Goal: Use online tool/utility: Utilize a website feature to perform a specific function

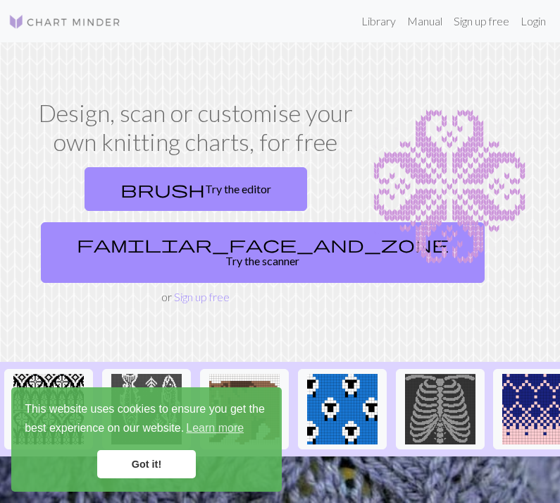
click at [174, 467] on link "Got it!" at bounding box center [146, 464] width 99 height 28
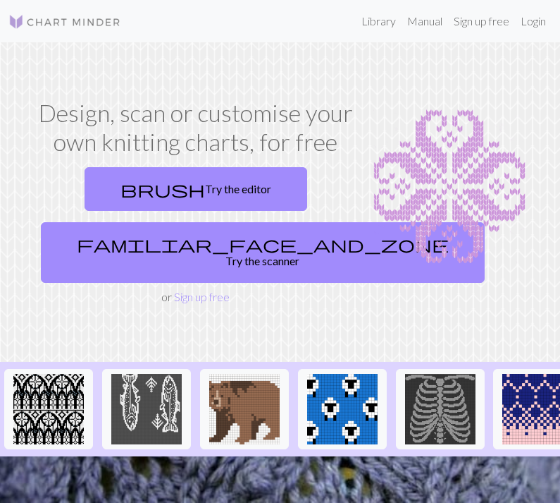
click at [259, 187] on link "brush Try the editor" at bounding box center [196, 189] width 223 height 44
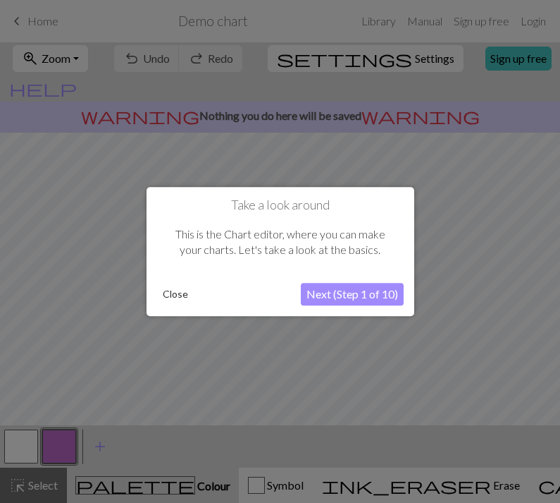
click at [337, 288] on button "Next (Step 1 of 10)" at bounding box center [352, 294] width 103 height 23
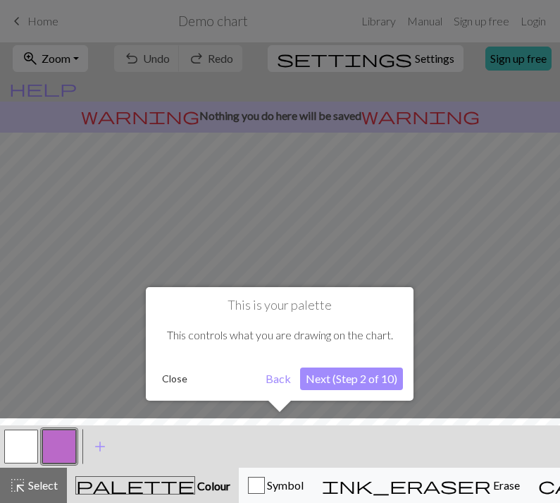
click at [371, 378] on button "Next (Step 2 of 10)" at bounding box center [351, 378] width 103 height 23
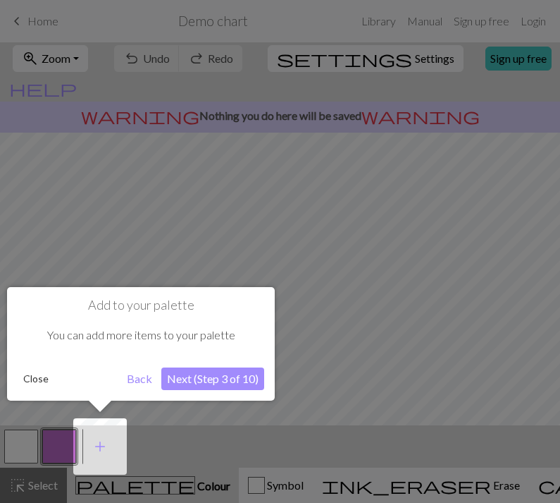
click at [239, 376] on button "Next (Step 3 of 10)" at bounding box center [212, 378] width 103 height 23
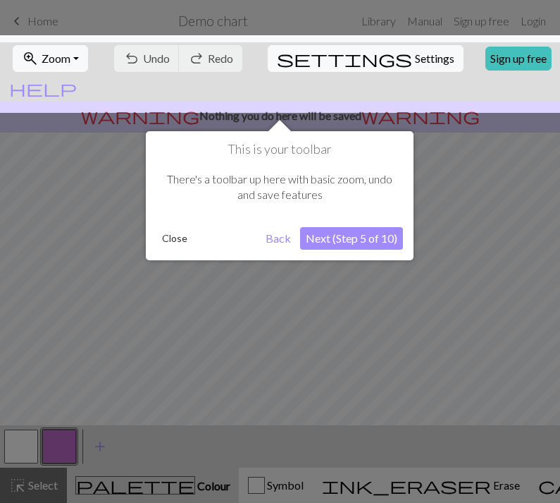
click at [373, 244] on button "Next (Step 5 of 10)" at bounding box center [351, 238] width 103 height 23
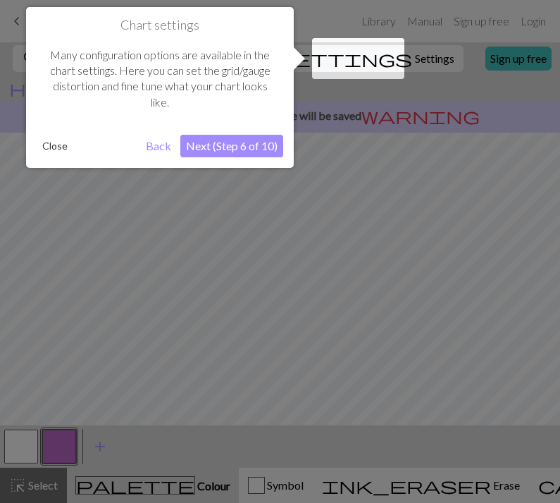
click at [245, 142] on button "Next (Step 6 of 10)" at bounding box center [231, 146] width 103 height 23
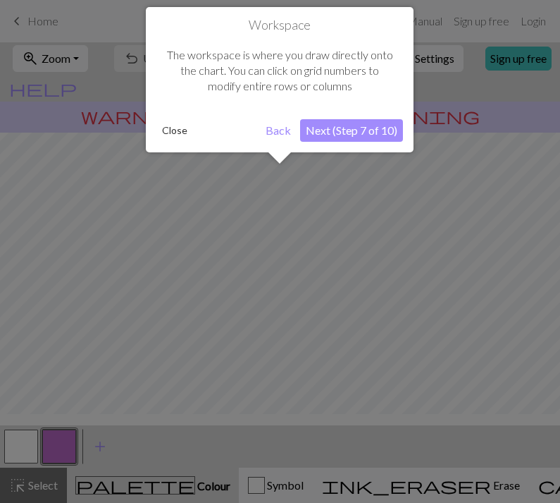
scroll to position [85, 0]
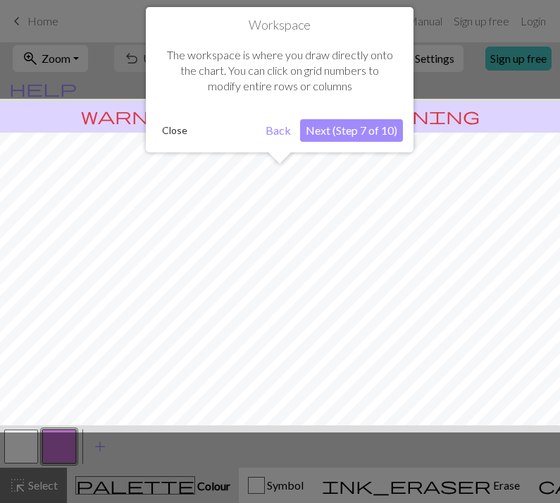
click at [365, 128] on button "Next (Step 7 of 10)" at bounding box center [351, 130] width 103 height 23
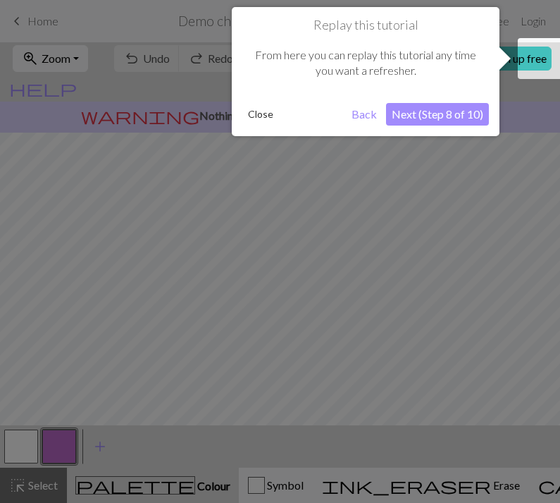
click at [473, 112] on button "Next (Step 8 of 10)" at bounding box center [437, 114] width 103 height 23
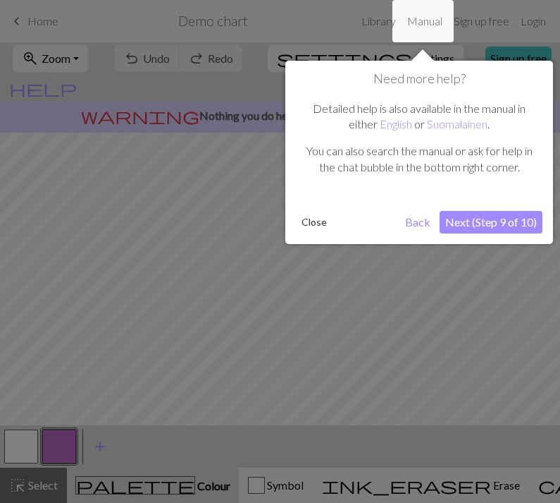
click at [505, 230] on button "Next (Step 9 of 10)" at bounding box center [491, 222] width 103 height 23
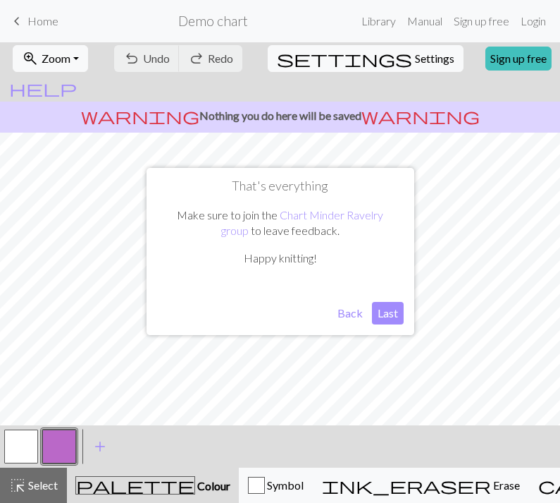
click at [347, 315] on button "Back" at bounding box center [350, 313] width 37 height 23
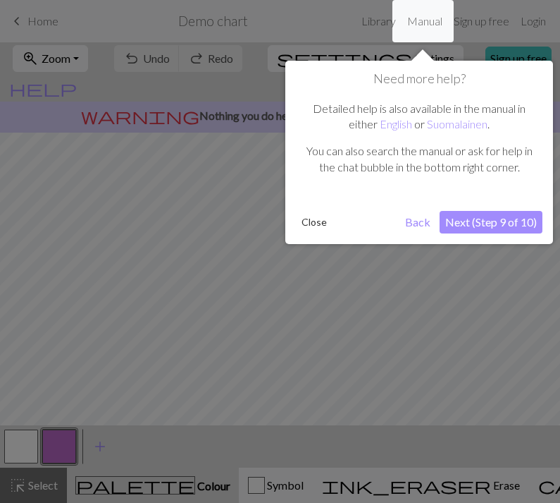
click at [466, 222] on button "Next (Step 9 of 10)" at bounding box center [491, 222] width 103 height 23
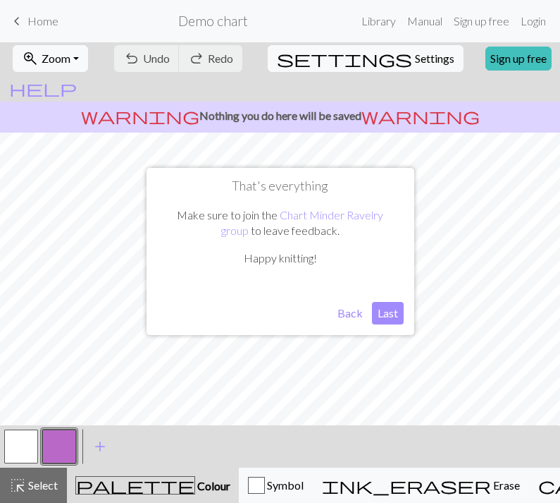
click at [386, 313] on button "Last" at bounding box center [388, 313] width 32 height 23
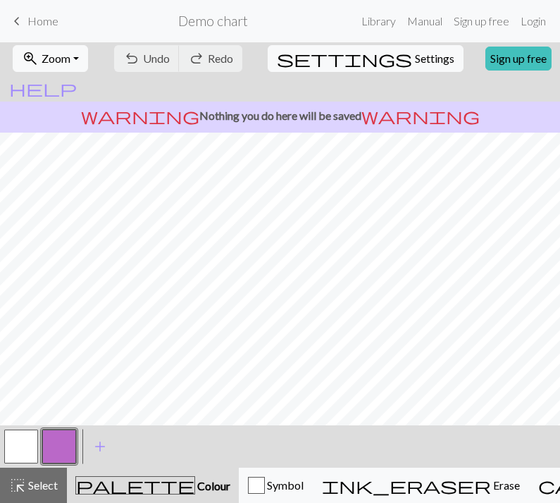
click at [32, 13] on link "keyboard_arrow_left Home" at bounding box center [33, 21] width 50 height 24
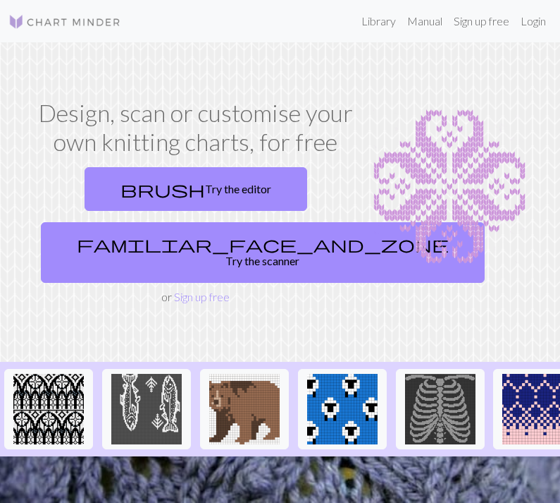
click at [209, 249] on link "familiar_face_and_zone Try the scanner" at bounding box center [263, 252] width 444 height 61
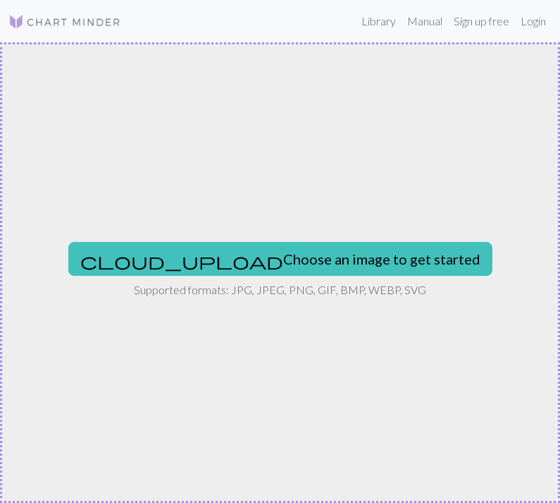
click at [278, 254] on button "cloud_upload Choose an image to get started" at bounding box center [280, 259] width 424 height 34
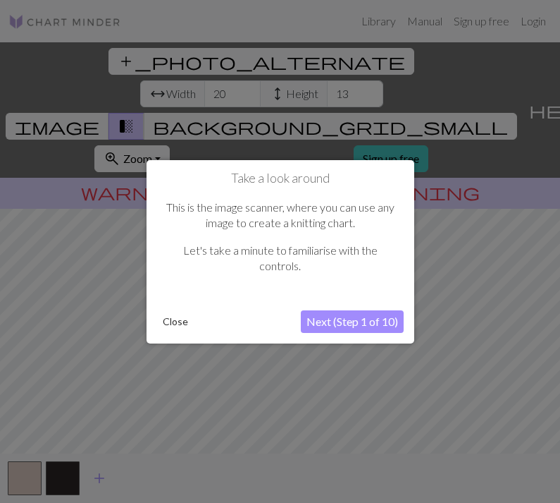
click at [369, 324] on button "Next (Step 1 of 10)" at bounding box center [352, 321] width 103 height 23
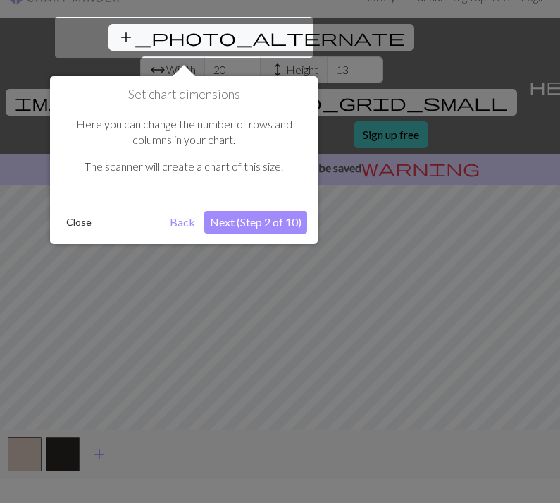
scroll to position [27, 0]
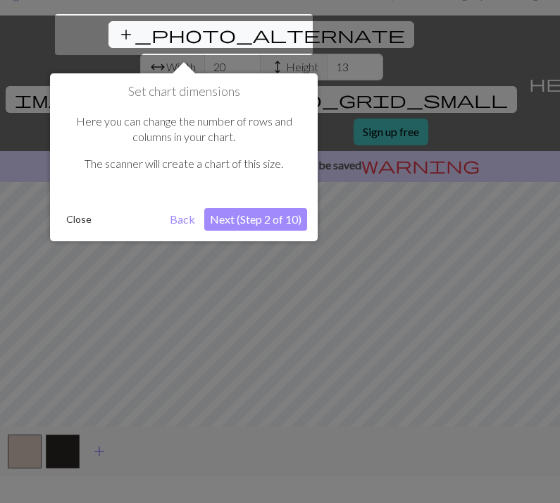
click at [267, 208] on button "Next (Step 2 of 10)" at bounding box center [255, 219] width 103 height 23
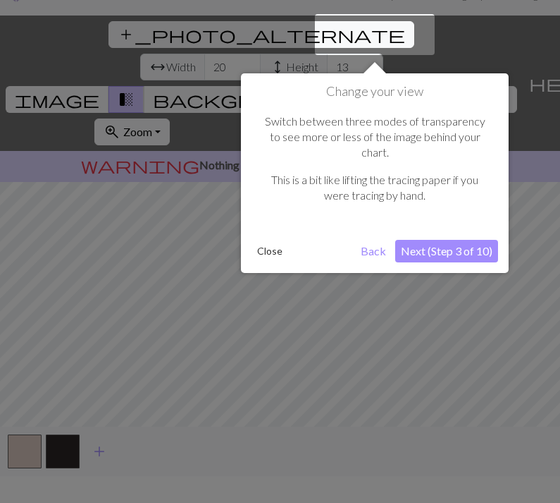
click at [375, 37] on div at bounding box center [375, 34] width 120 height 41
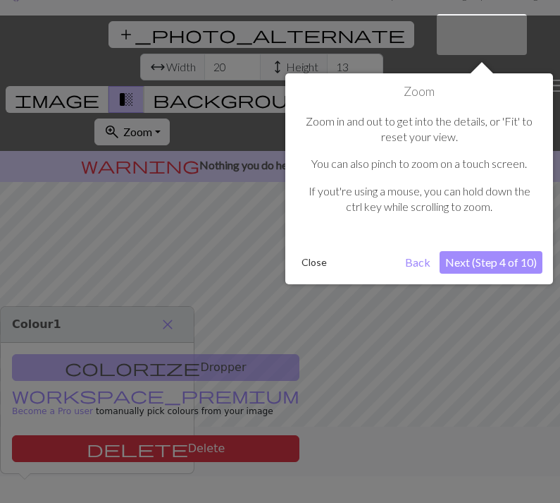
click at [503, 260] on button "Next (Step 4 of 10)" at bounding box center [491, 262] width 103 height 23
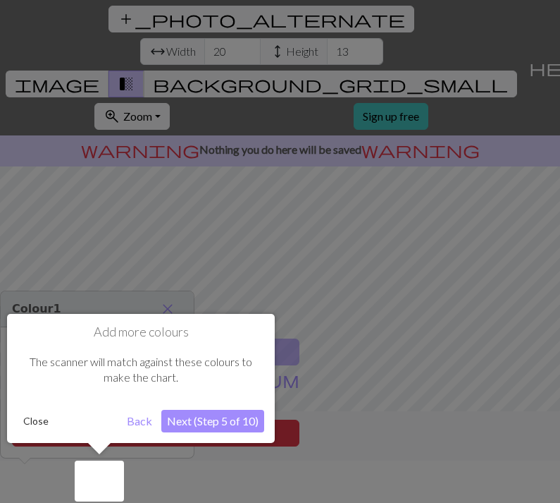
scroll to position [45, 0]
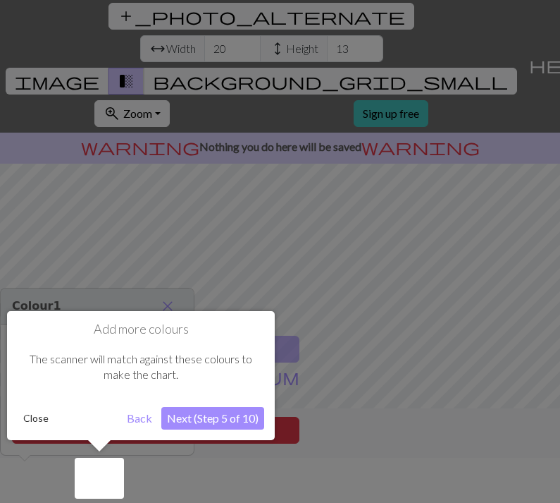
click at [240, 417] on button "Next (Step 5 of 10)" at bounding box center [212, 418] width 103 height 23
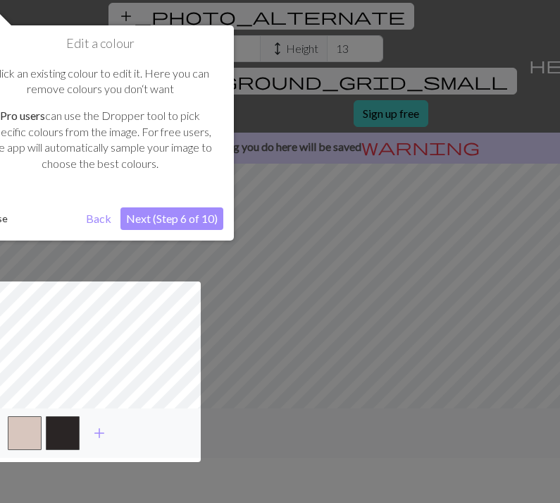
click at [208, 216] on button "Next (Step 6 of 10)" at bounding box center [172, 218] width 103 height 23
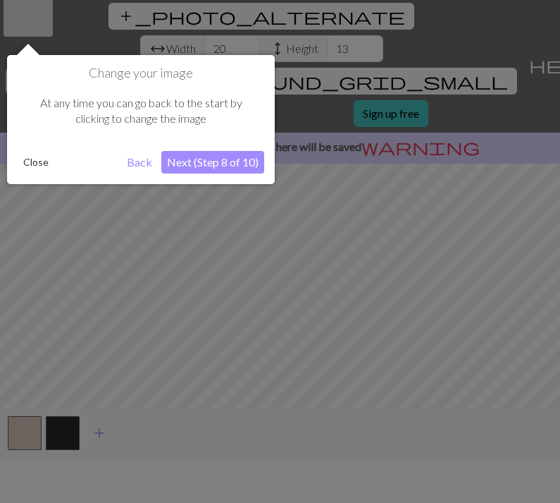
scroll to position [27, 0]
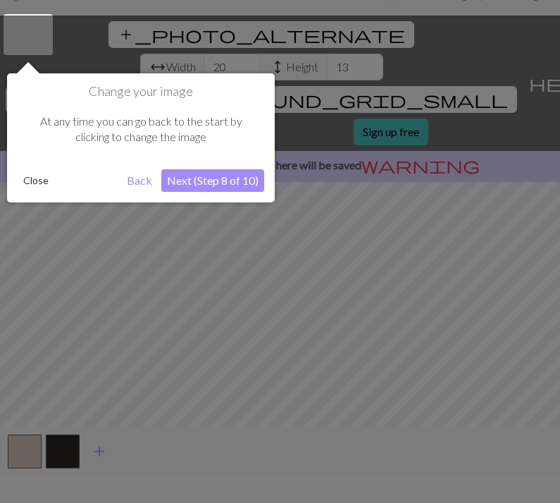
click at [252, 176] on button "Next (Step 8 of 10)" at bounding box center [212, 180] width 103 height 23
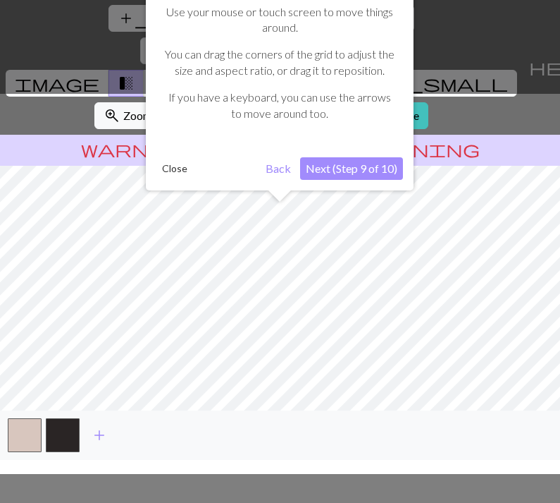
scroll to position [45, 0]
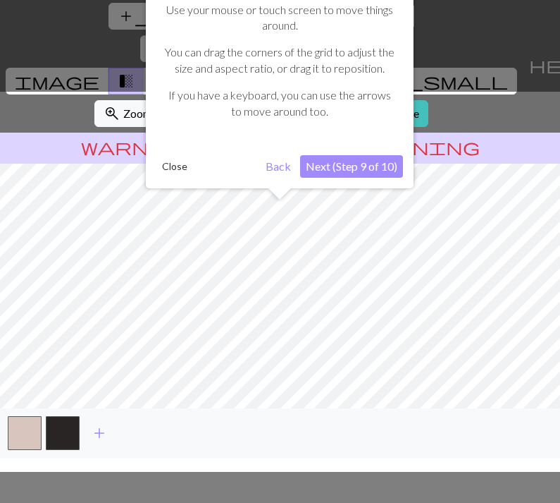
click at [383, 164] on button "Next (Step 9 of 10)" at bounding box center [351, 166] width 103 height 23
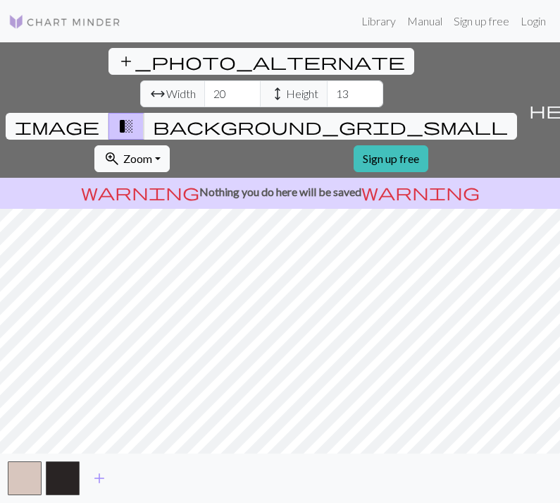
click at [135, 116] on span "transition_fade" at bounding box center [126, 126] width 17 height 20
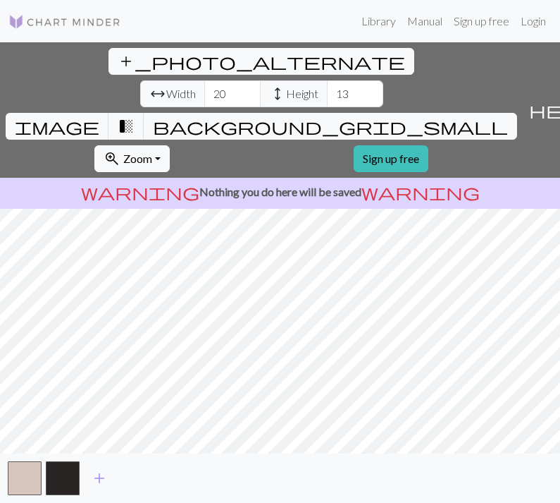
click at [135, 116] on span "transition_fade" at bounding box center [126, 126] width 17 height 20
click at [144, 113] on button "transition_fade" at bounding box center [127, 126] width 36 height 27
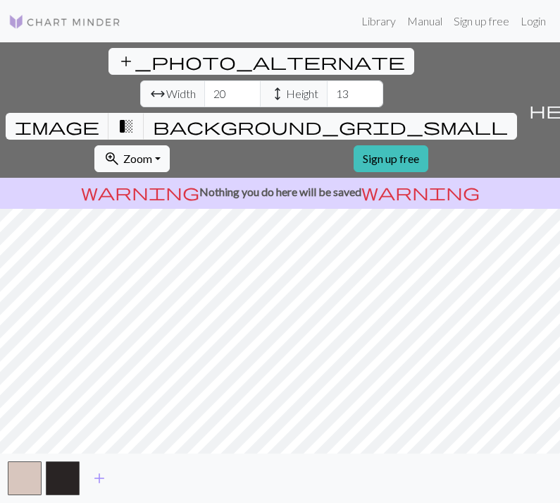
click at [371, 42] on div "add_photo_alternate Change image arrow_range Width 20 height Height 13 image tr…" at bounding box center [261, 109] width 523 height 135
click at [144, 113] on button "transition_fade" at bounding box center [127, 126] width 36 height 27
click at [118, 51] on span "add_photo_alternate" at bounding box center [262, 61] width 288 height 20
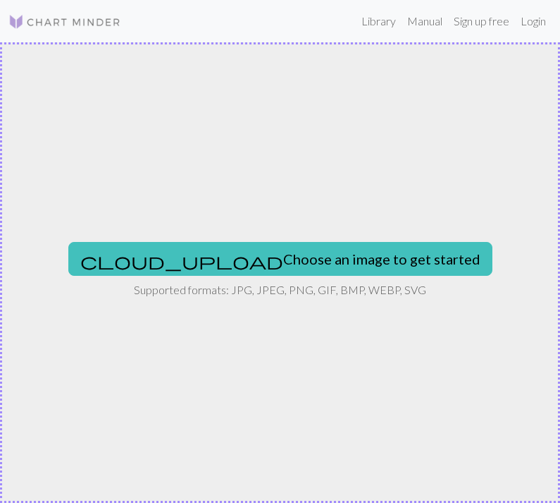
scroll to position [0, 0]
click at [353, 262] on button "cloud_upload Choose an image to get started" at bounding box center [280, 259] width 424 height 34
click at [303, 259] on button "cloud_upload Choose an image to get started" at bounding box center [280, 259] width 424 height 34
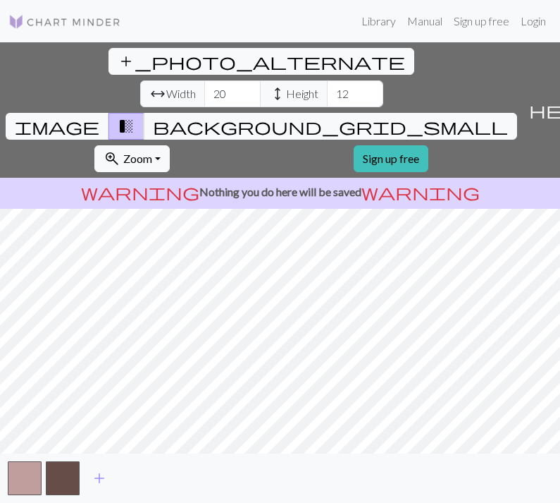
click at [135, 116] on span "transition_fade" at bounding box center [126, 126] width 17 height 20
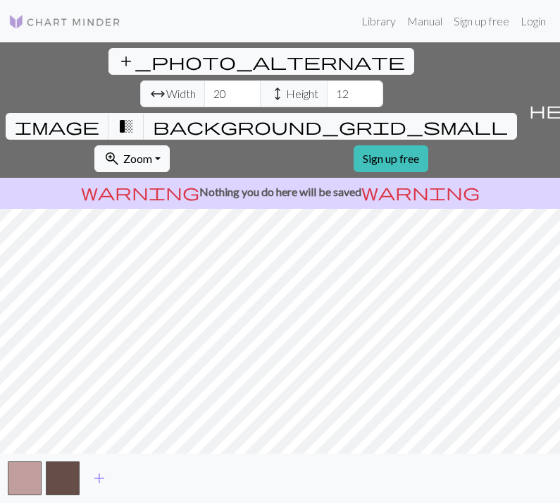
click at [118, 54] on span "add_photo_alternate" at bounding box center [262, 61] width 288 height 20
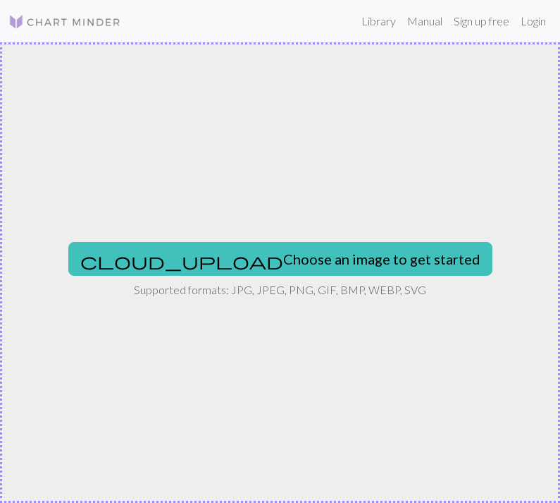
click at [1, 302] on div "cloud_upload Choose an image to get started Supported formats: JPG, JPEG, PNG, …" at bounding box center [280, 272] width 560 height 460
